Goal: Task Accomplishment & Management: Use online tool/utility

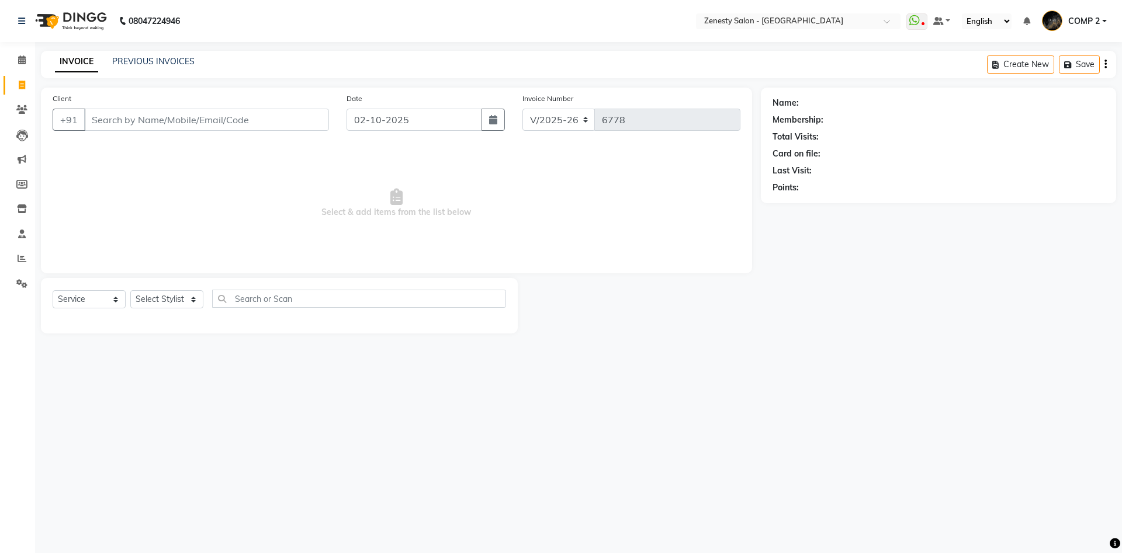
select select "5713"
select select "service"
click at [798, 374] on div "08047224946 Select Location × Zenesty Salon - Nadiad, Petlad Road WhatsApp Stat…" at bounding box center [561, 276] width 1122 height 553
click at [134, 58] on link "PREVIOUS INVOICES" at bounding box center [153, 61] width 82 height 11
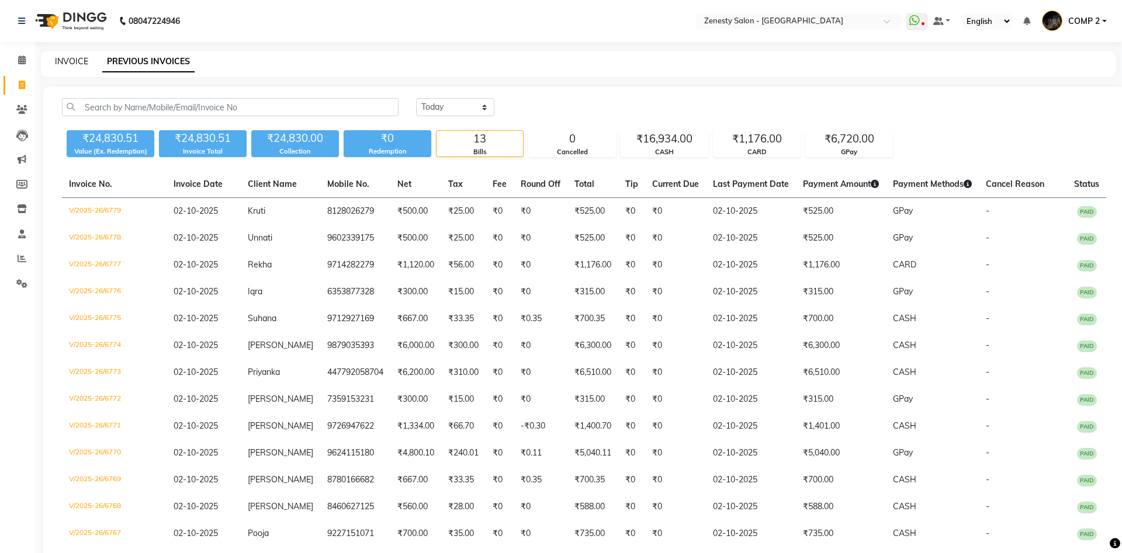
click at [63, 63] on link "INVOICE" at bounding box center [71, 61] width 33 height 11
select select "5713"
select select "service"
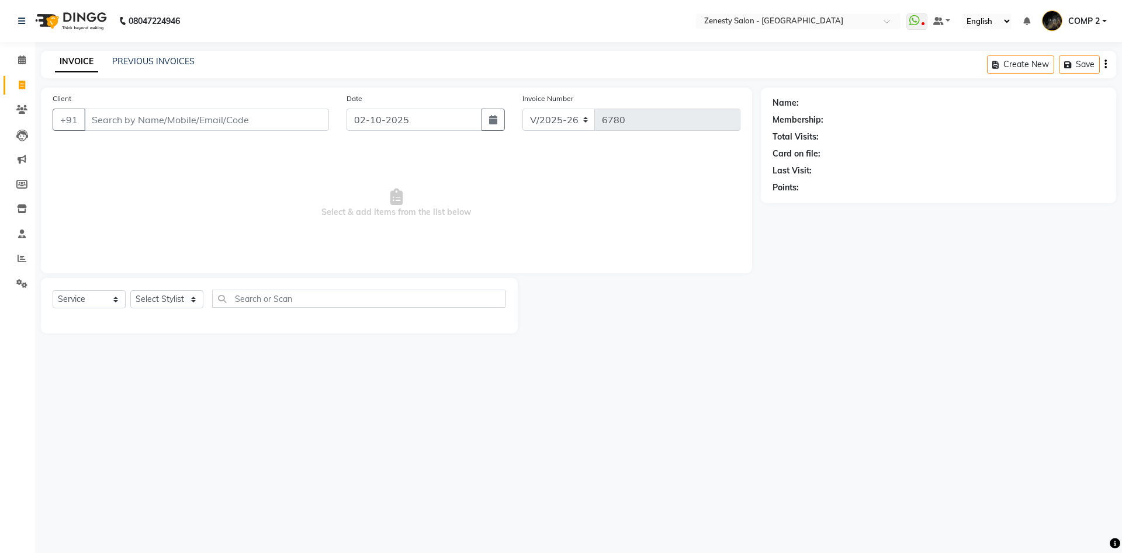
drag, startPoint x: 559, startPoint y: 480, endPoint x: 542, endPoint y: 448, distance: 36.6
click at [542, 448] on div "08047224946 Select Location × Zenesty Salon - Nadiad, Petlad Road WhatsApp Stat…" at bounding box center [561, 276] width 1122 height 553
click at [148, 124] on input "Client" at bounding box center [206, 120] width 245 height 22
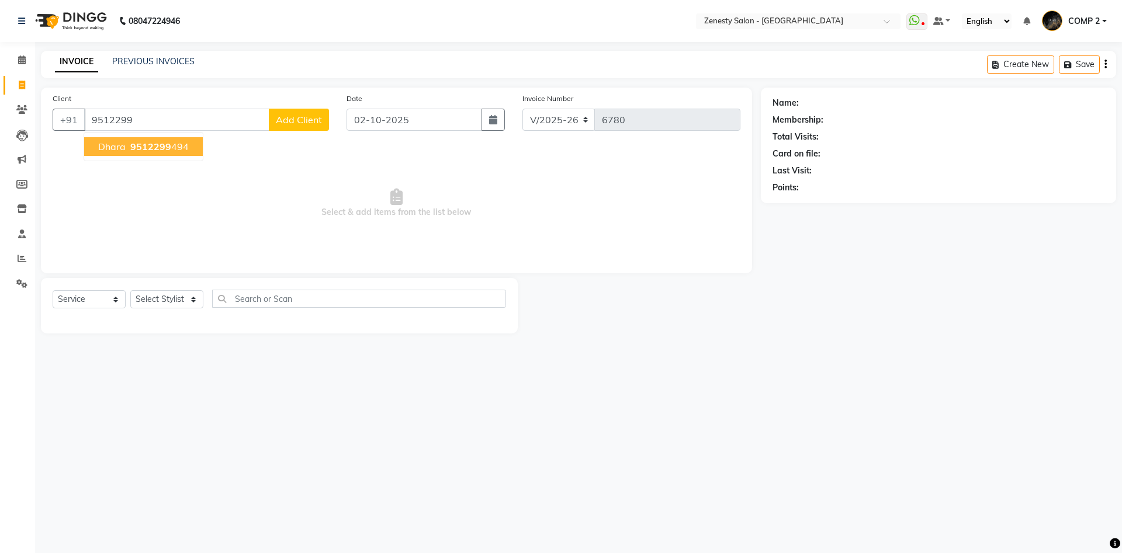
click at [195, 203] on span "Select & add items from the list below" at bounding box center [397, 203] width 688 height 117
click at [201, 124] on input "9512299" at bounding box center [176, 120] width 185 height 22
type input "9"
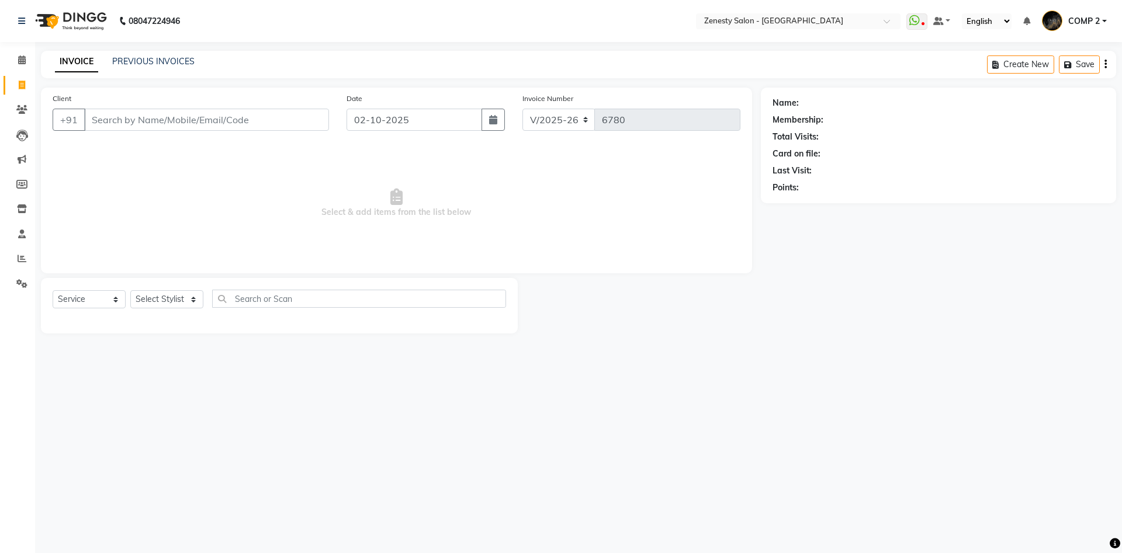
click at [243, 461] on div "08047224946 Select Location × Zenesty Salon - Nadiad, Petlad Road WhatsApp Stat…" at bounding box center [561, 276] width 1122 height 553
select select "5713"
select select "service"
